Goal: Navigation & Orientation: Find specific page/section

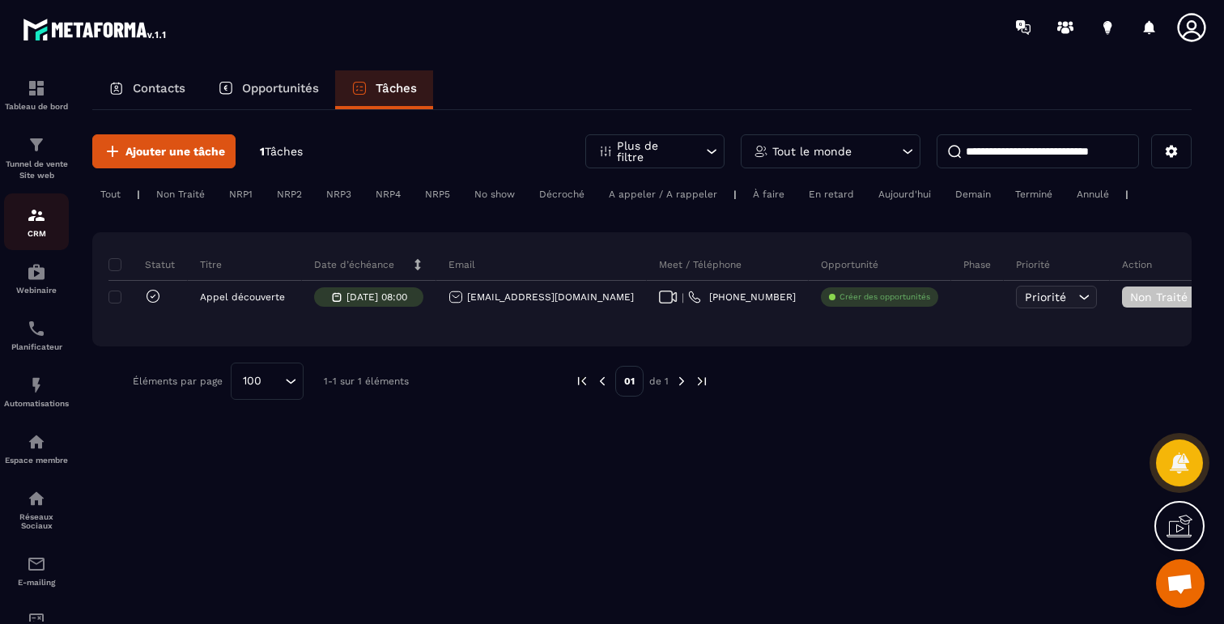
click at [29, 221] on img at bounding box center [36, 215] width 19 height 19
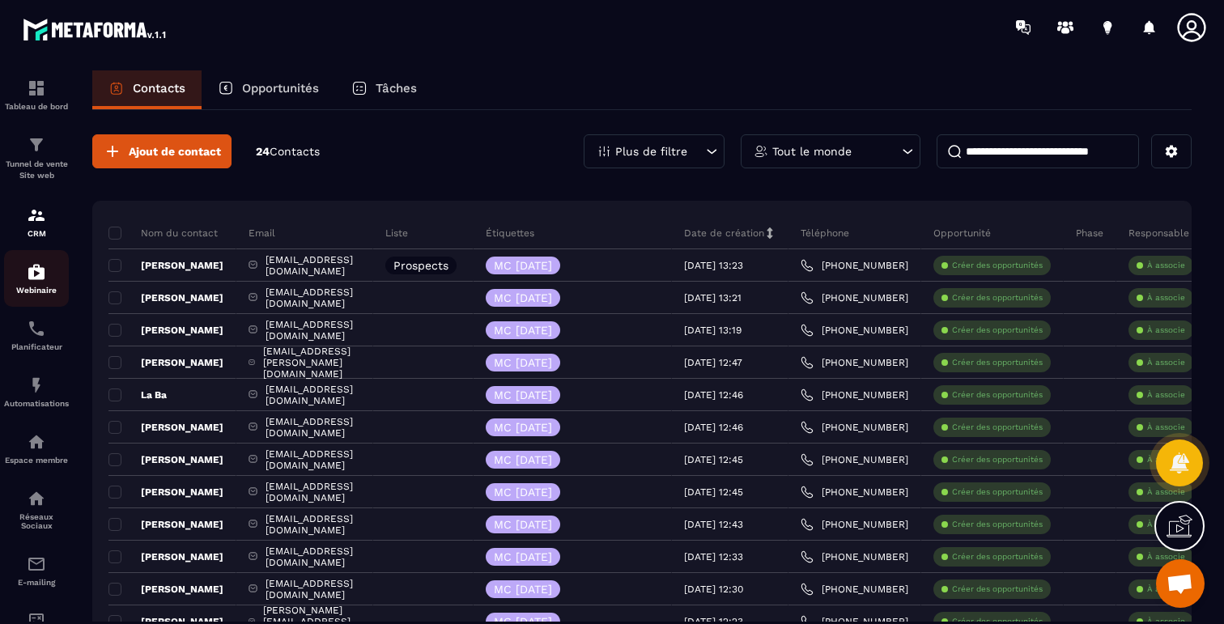
click at [31, 287] on p "Webinaire" at bounding box center [36, 290] width 65 height 9
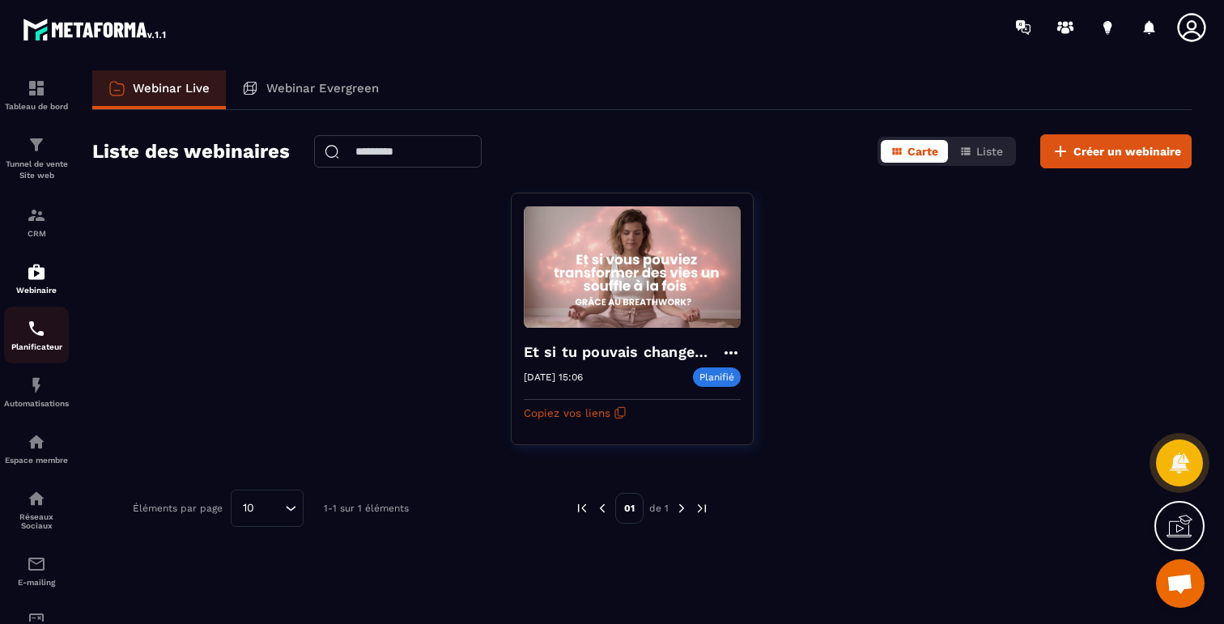
click at [25, 331] on div "Planificateur" at bounding box center [36, 335] width 65 height 32
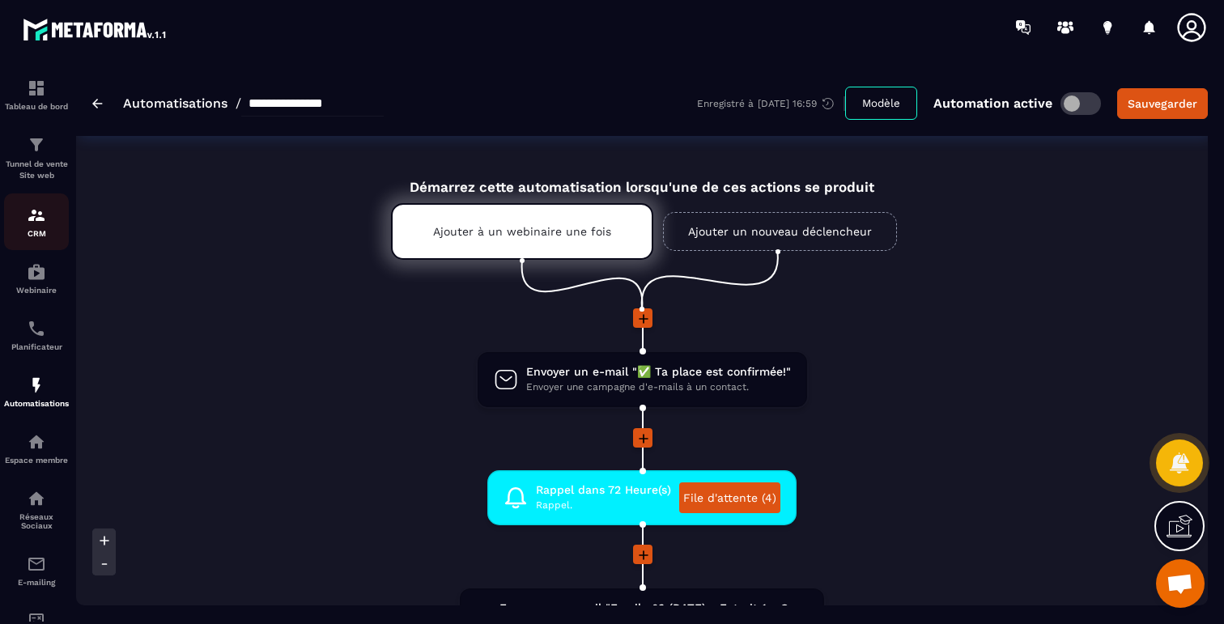
scroll to position [568, 0]
click at [37, 444] on img at bounding box center [36, 441] width 19 height 19
click at [37, 449] on img at bounding box center [36, 441] width 19 height 19
